Goal: Information Seeking & Learning: Learn about a topic

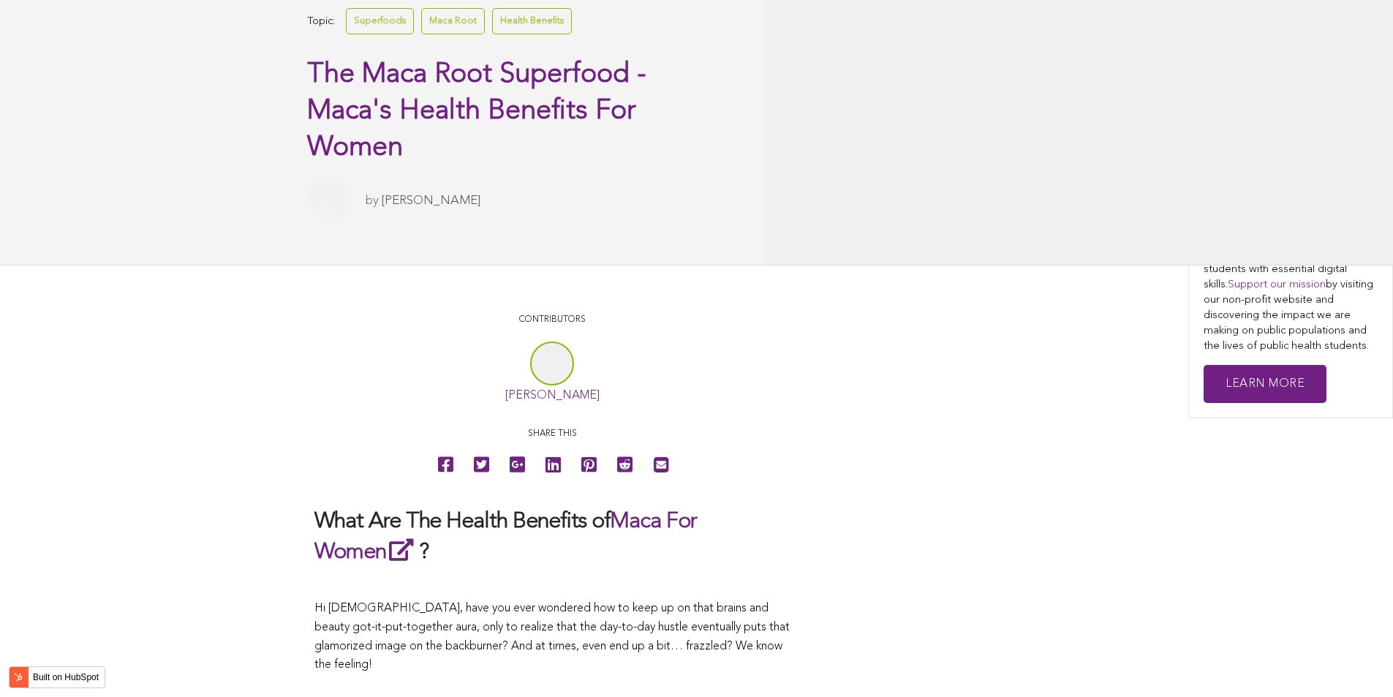
scroll to position [3397, 0]
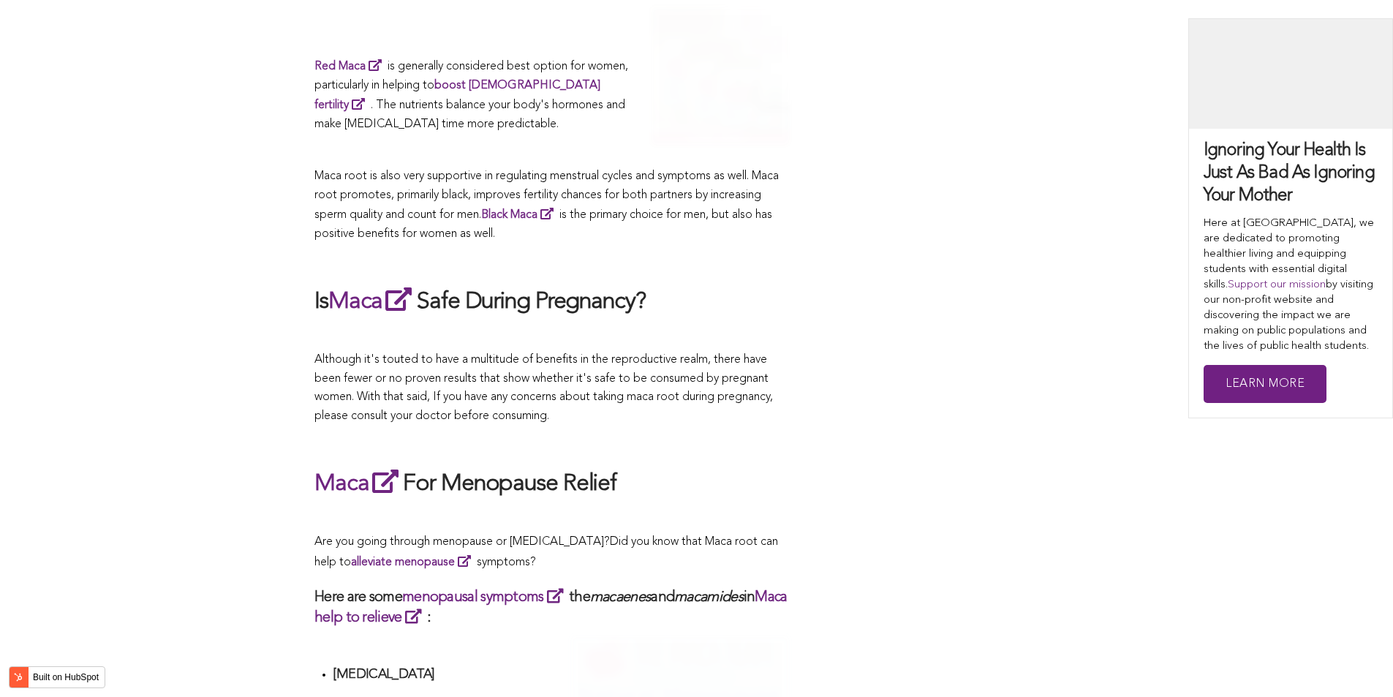
click at [711, 354] on span "Although it's touted to have a multitude of benefits in the reproductive realm,…" at bounding box center [543, 388] width 458 height 68
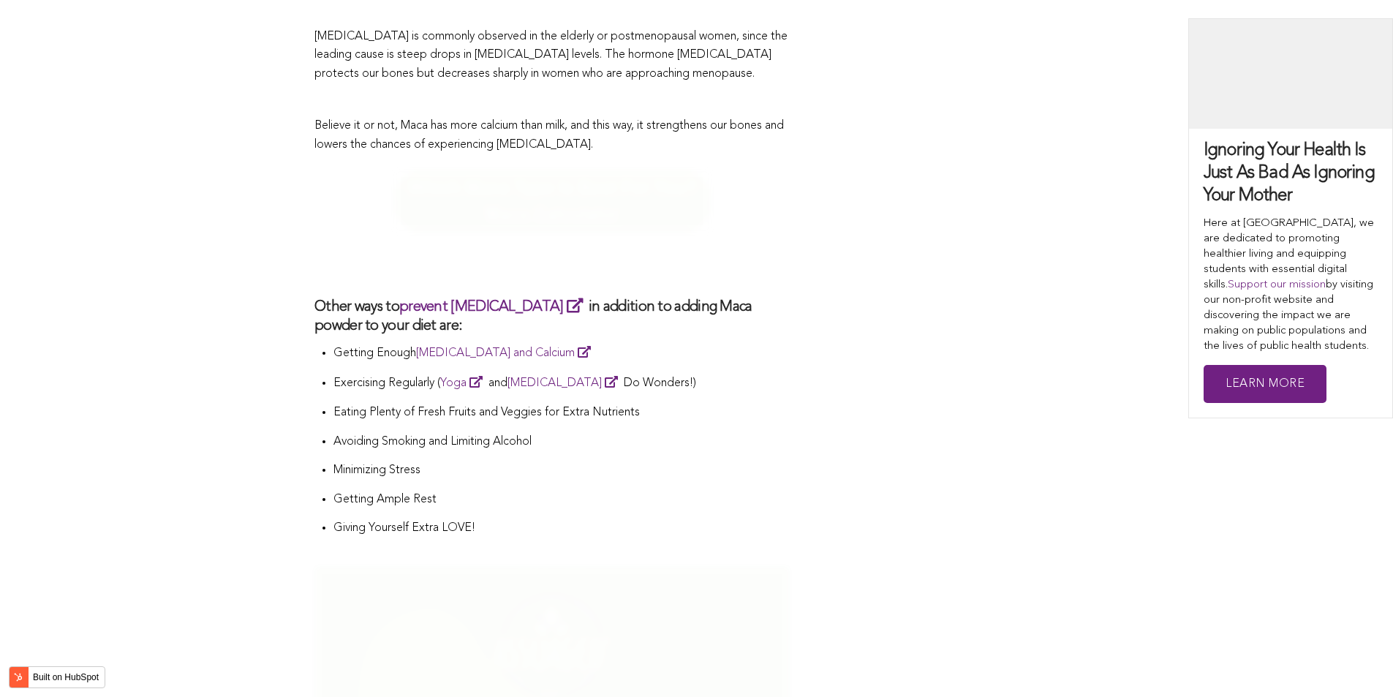
scroll to position [4819, 0]
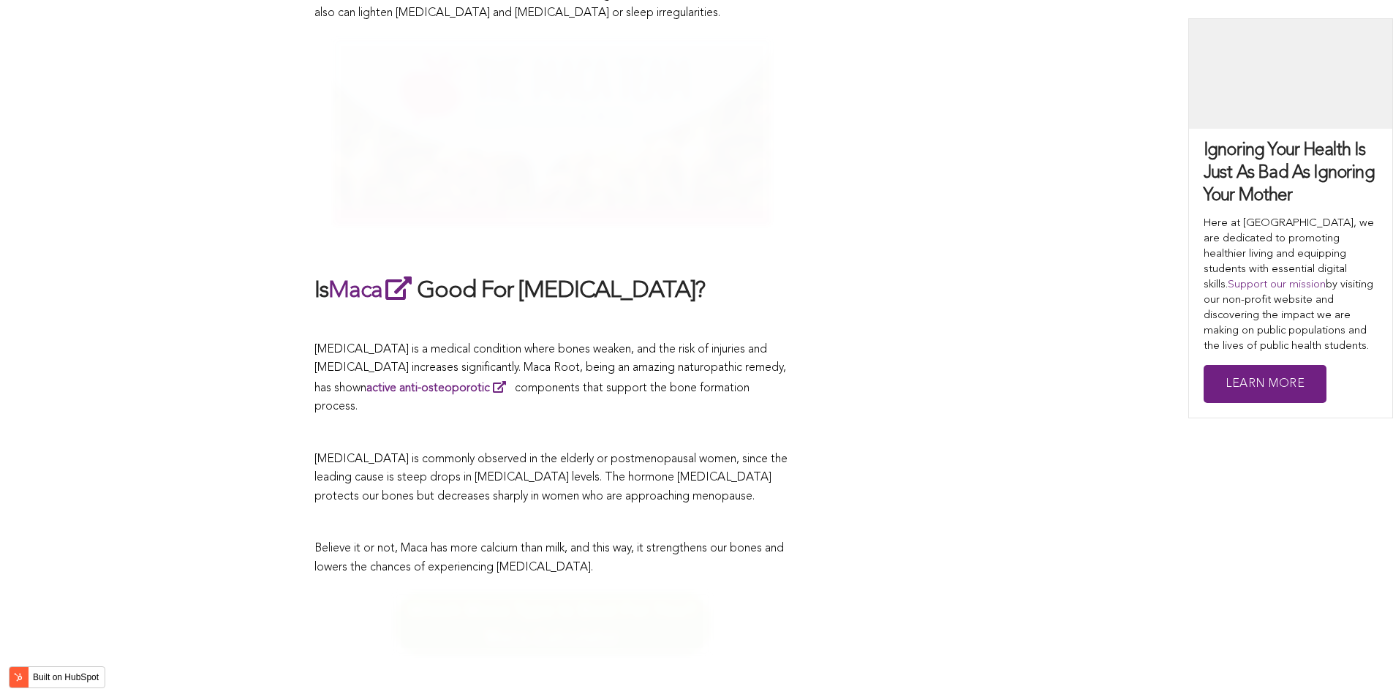
click at [641, 348] on span "[MEDICAL_DATA] is a medical condition where bones weaken, and the risk of injur…" at bounding box center [550, 378] width 472 height 69
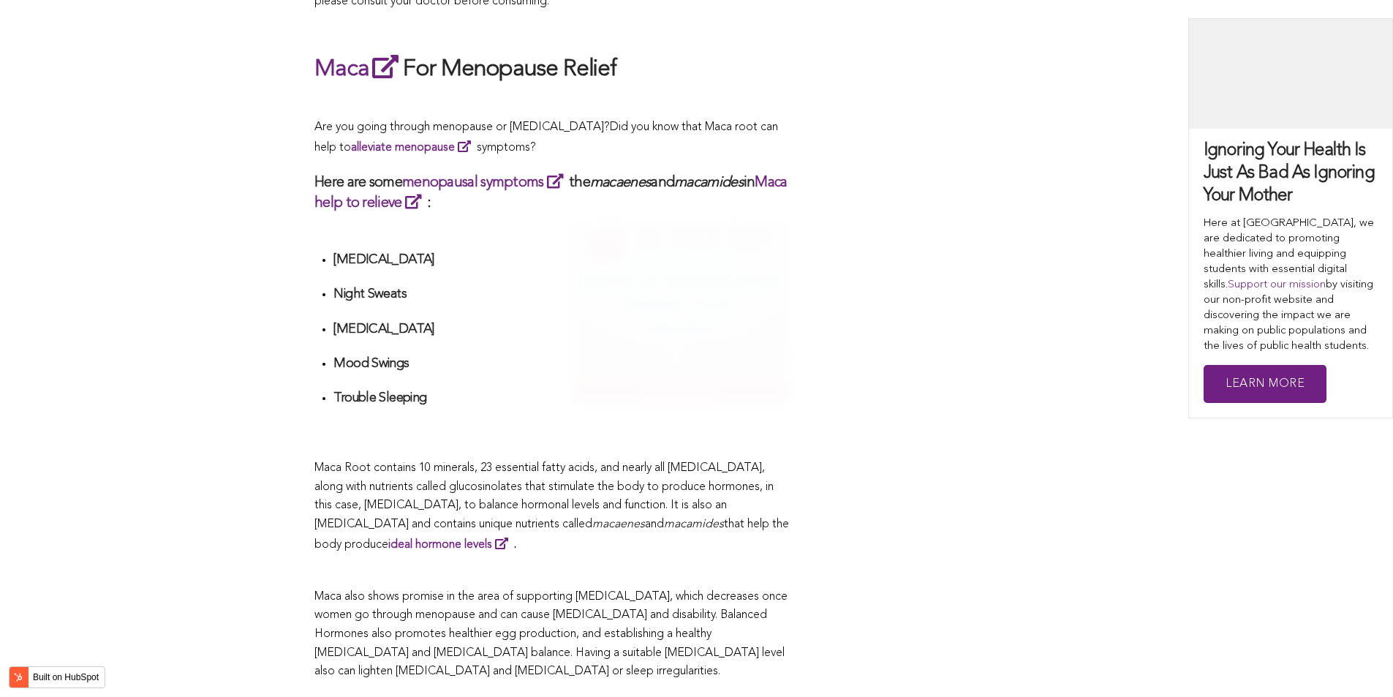
scroll to position [5366, 0]
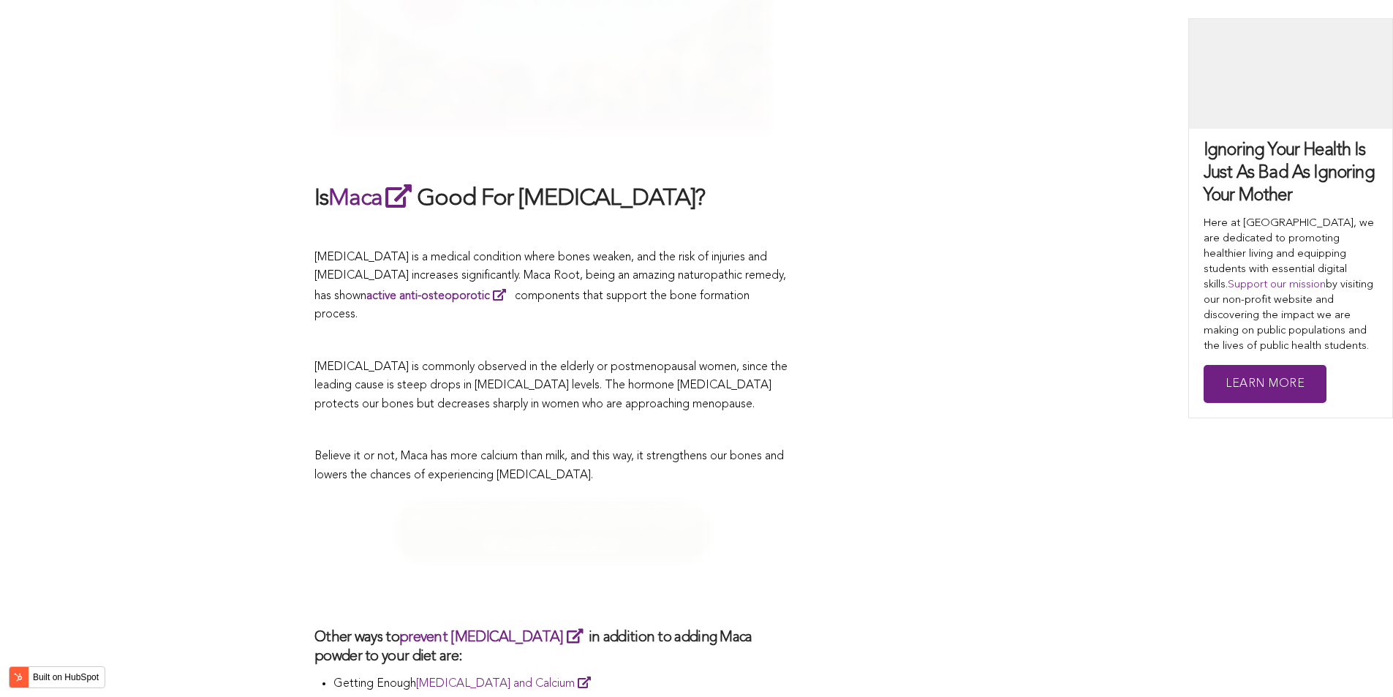
scroll to position [3653, 0]
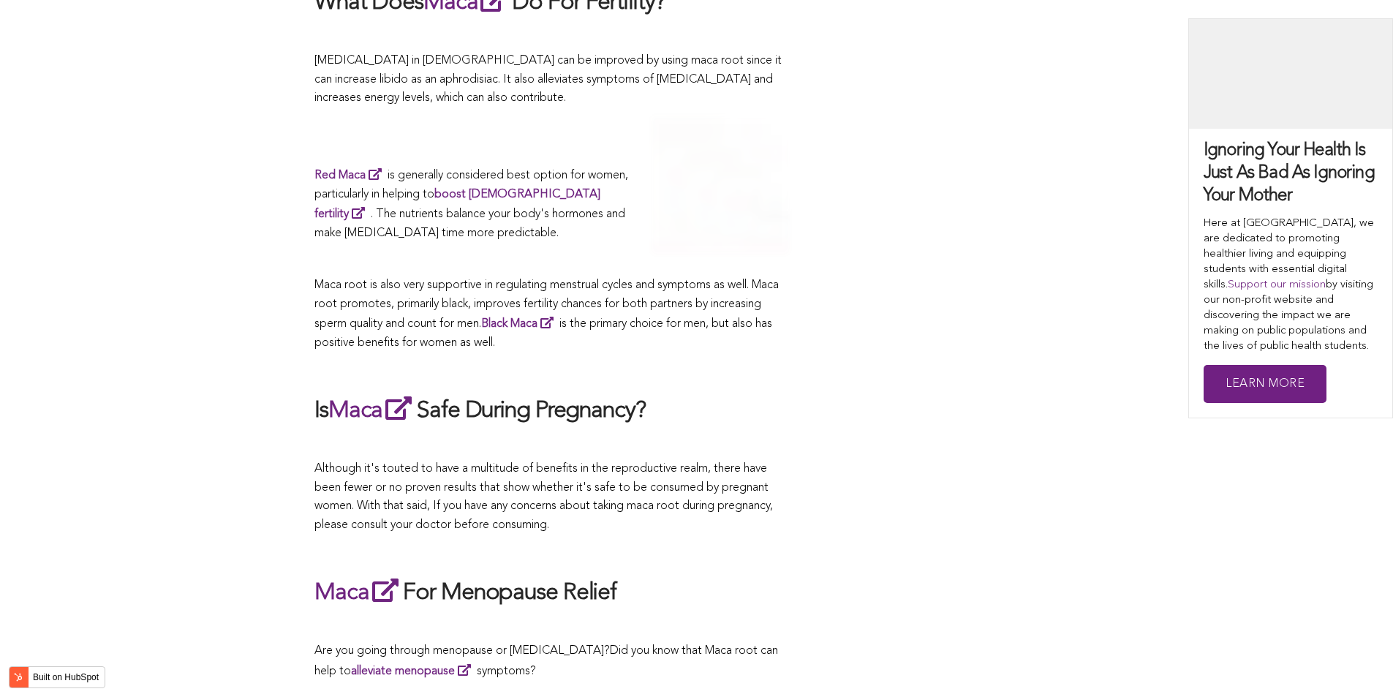
scroll to position [5971, 0]
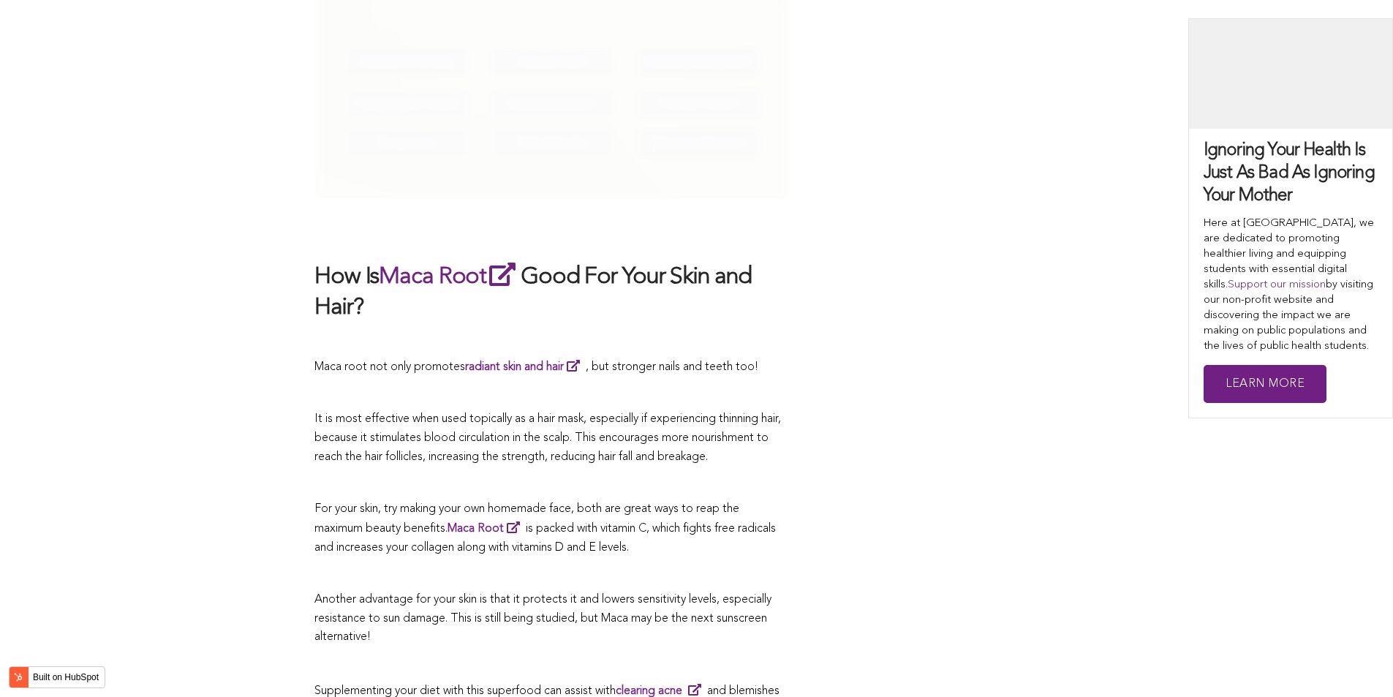
click at [679, 385] on p at bounding box center [551, 394] width 475 height 19
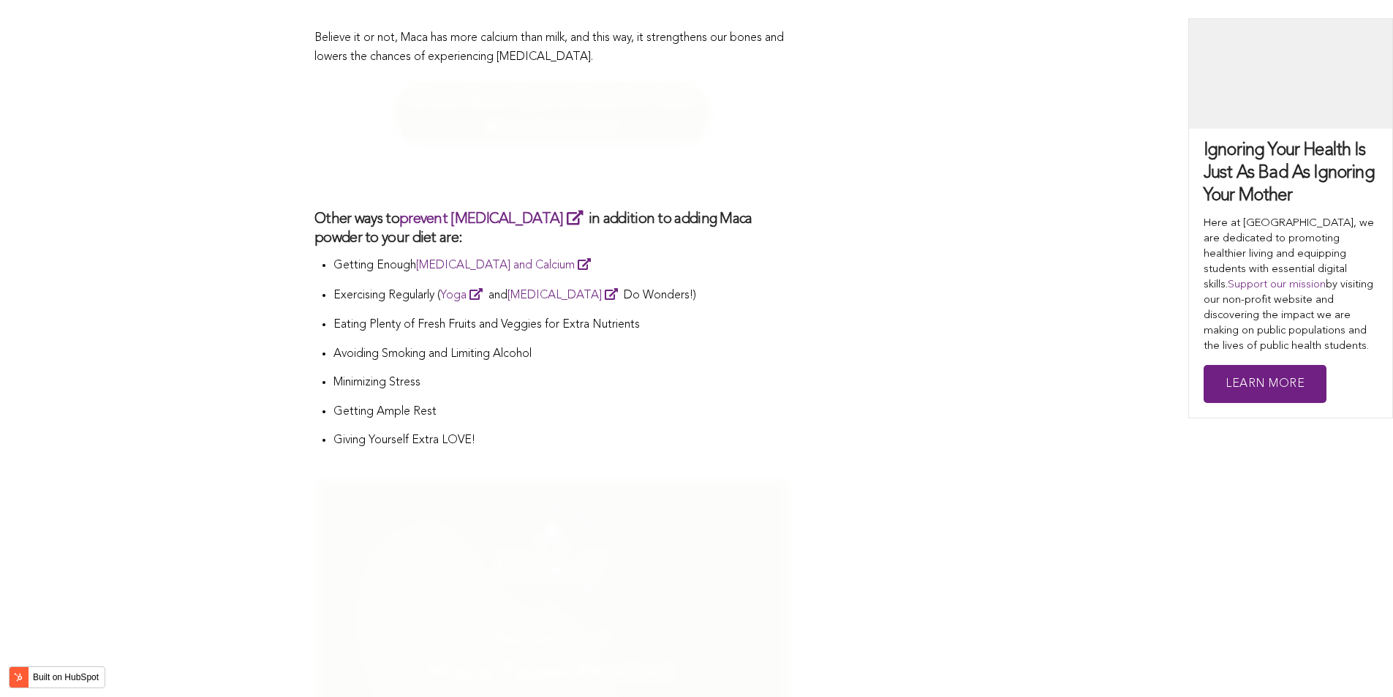
click at [642, 374] on li "Minimizing Stress" at bounding box center [561, 388] width 456 height 29
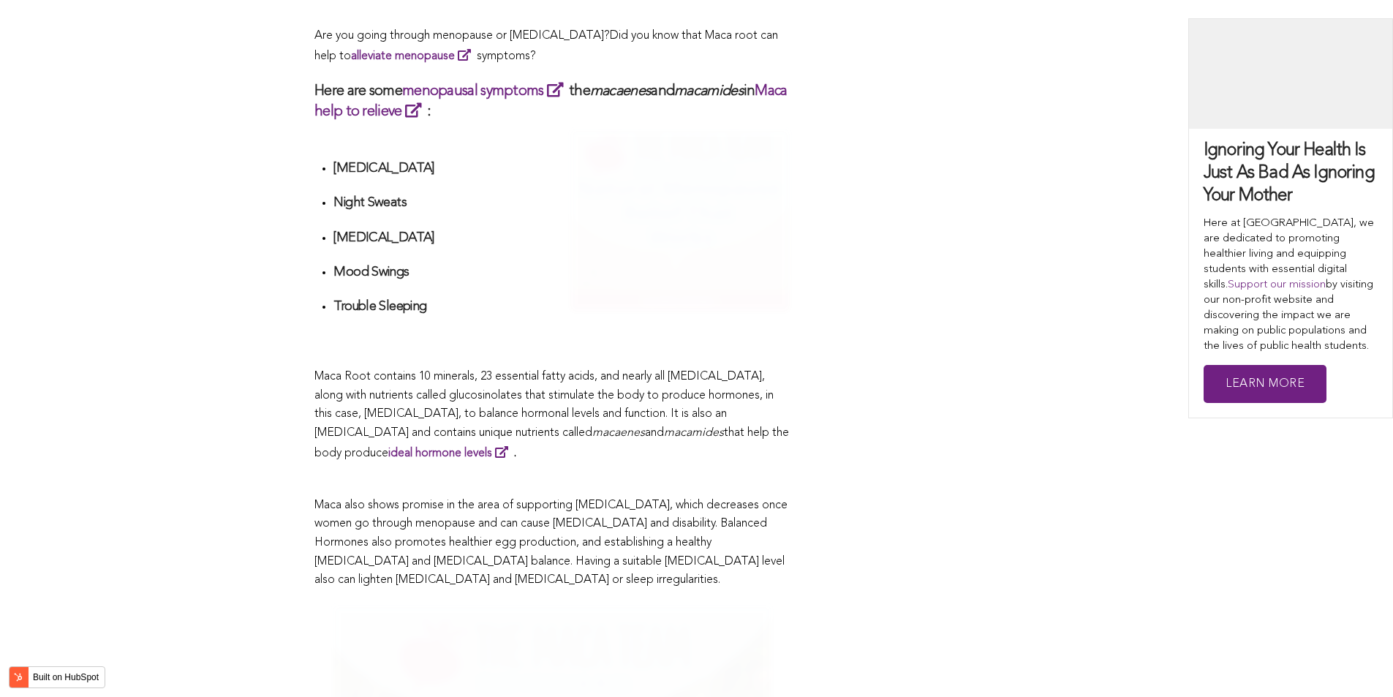
click at [742, 371] on span "Maca Root contains 10 minerals, 23 essential fatty acids, and nearly all [MEDIC…" at bounding box center [543, 405] width 459 height 68
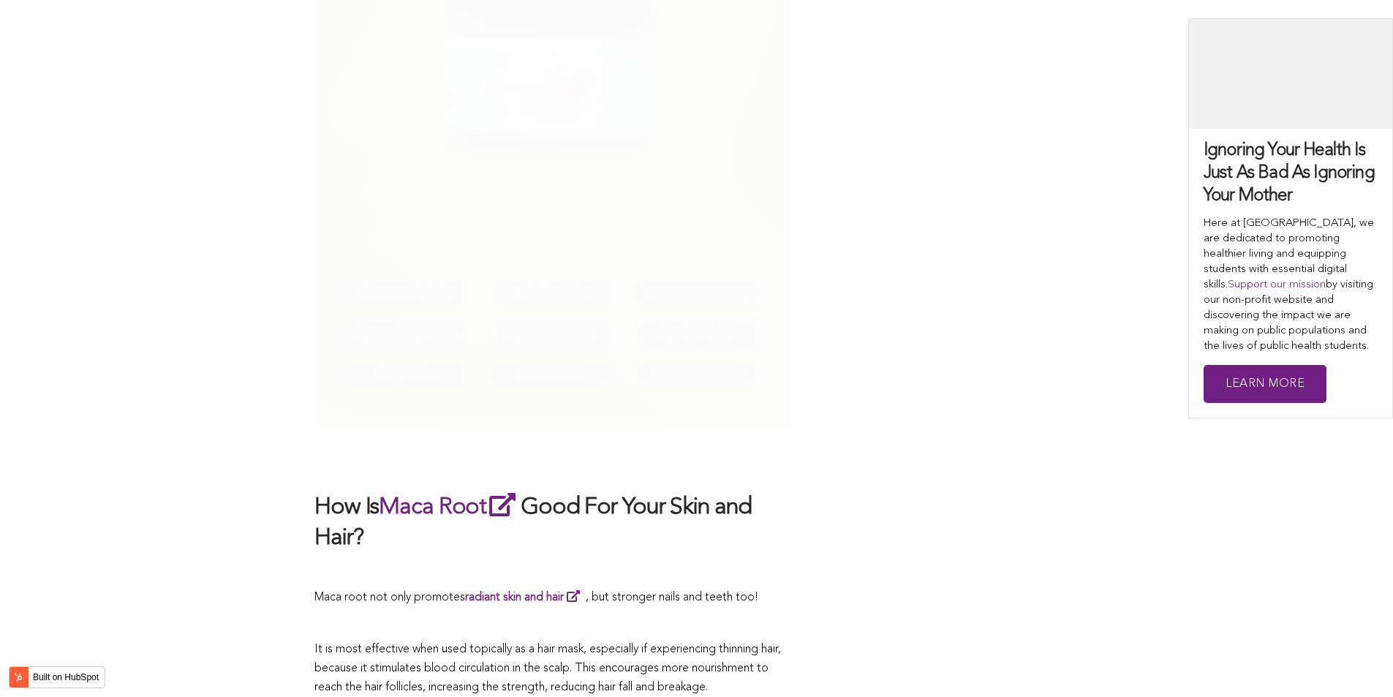
click at [600, 348] on img at bounding box center [551, 74] width 475 height 713
